Goal: Navigation & Orientation: Understand site structure

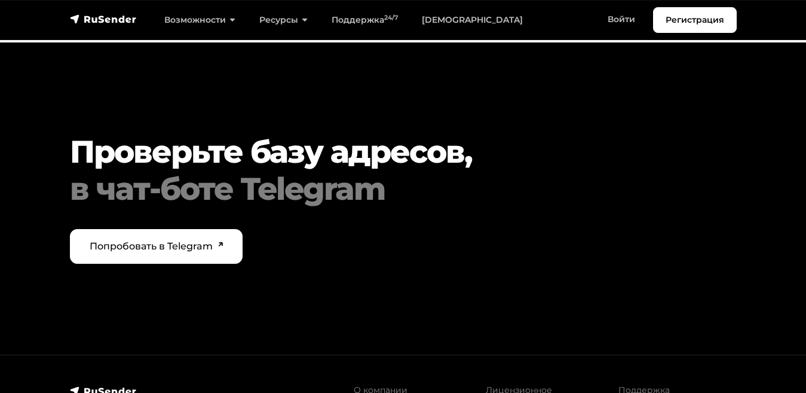
scroll to position [4025, 0]
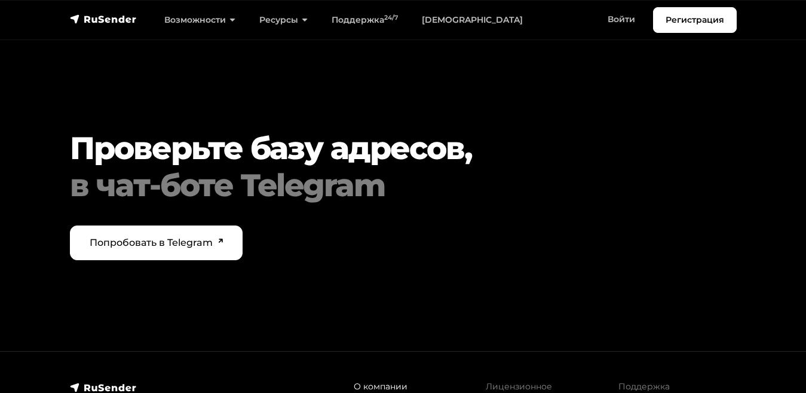
click at [362, 381] on link "О компании" at bounding box center [381, 386] width 54 height 11
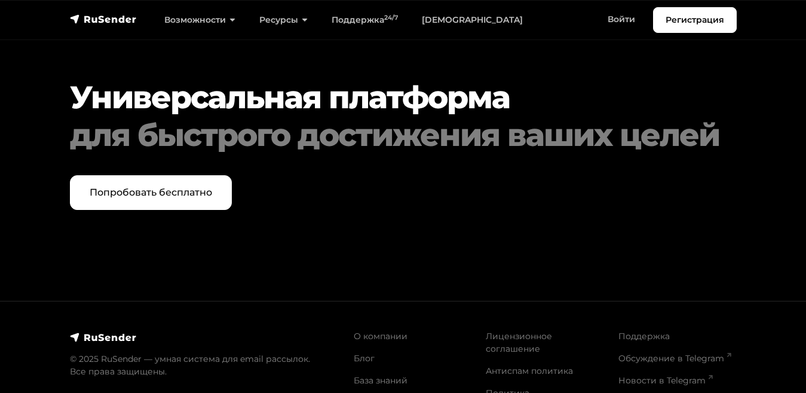
scroll to position [1186, 0]
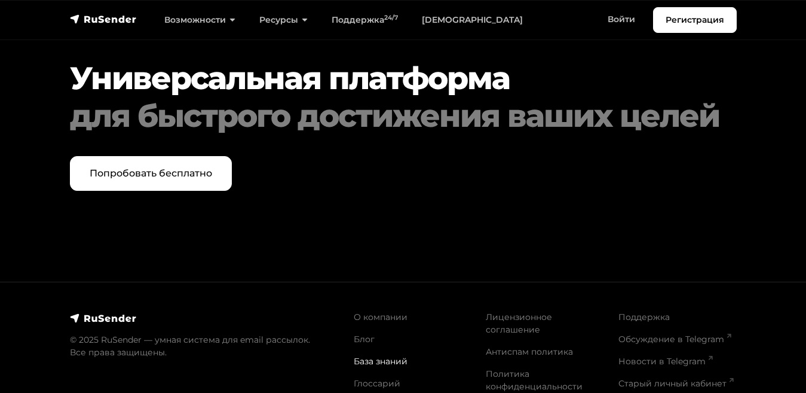
click at [364, 358] on link "База знаний" at bounding box center [381, 361] width 54 height 11
